Goal: Information Seeking & Learning: Find specific page/section

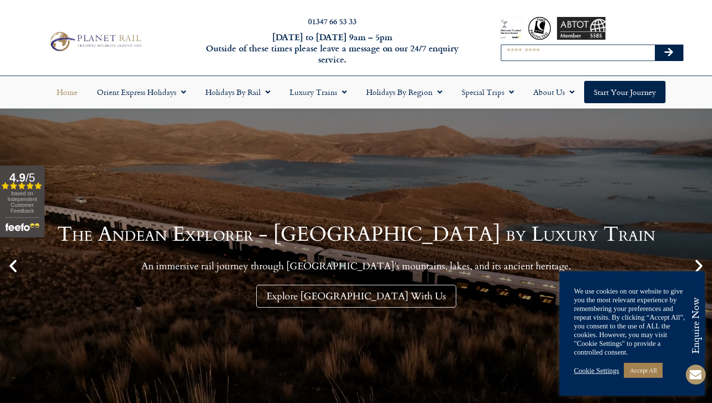
click at [510, 52] on input "Search" at bounding box center [578, 53] width 154 height 16
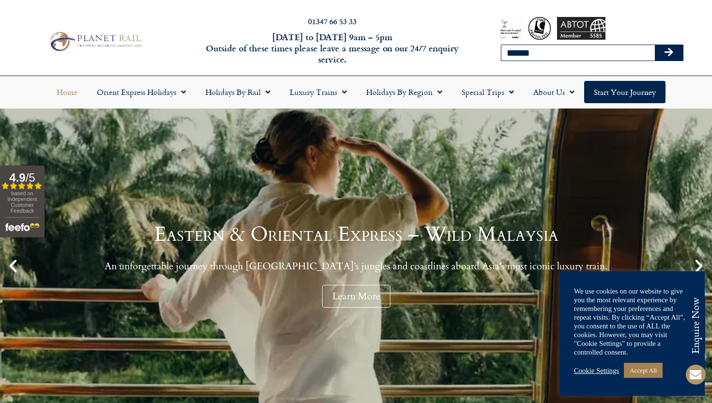
type input "******"
click at [655, 45] on button "Search" at bounding box center [669, 53] width 28 height 16
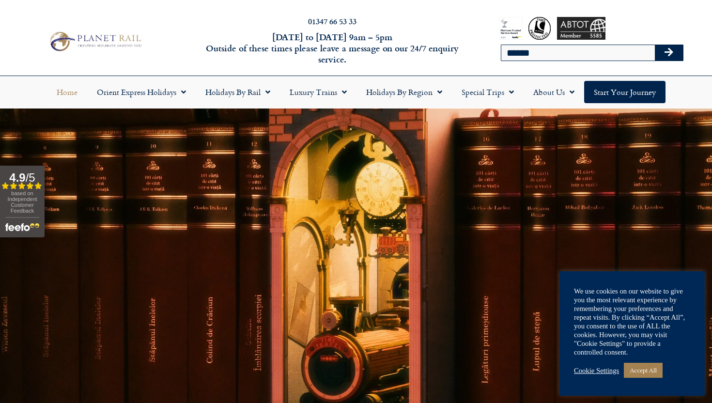
click at [68, 94] on link "Home" at bounding box center [67, 92] width 40 height 22
